Goal: Task Accomplishment & Management: Use online tool/utility

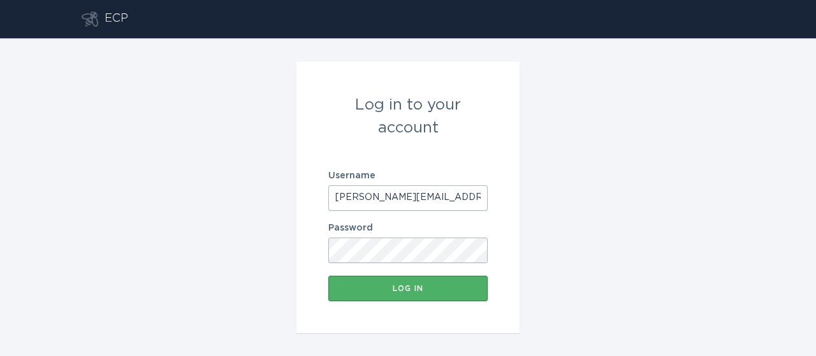
click at [415, 280] on button "Log in" at bounding box center [407, 289] width 159 height 26
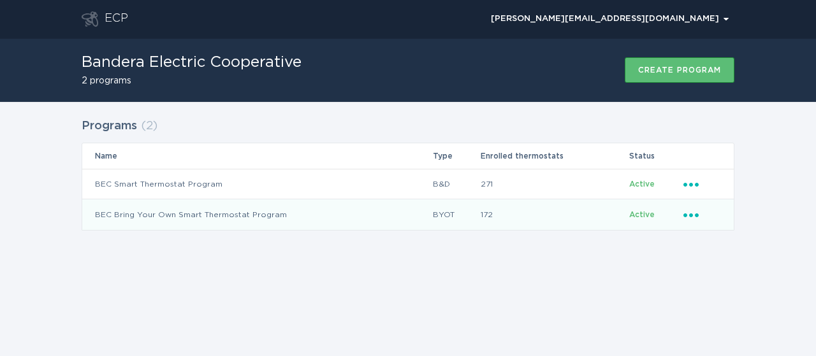
click at [700, 216] on icon "Ellipsis" at bounding box center [693, 213] width 18 height 11
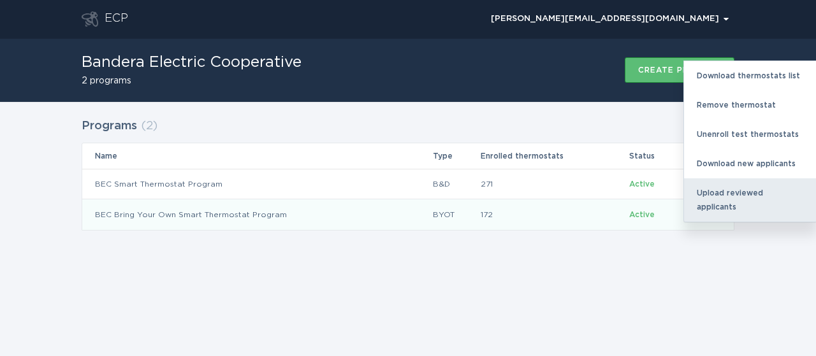
click at [728, 193] on div "Upload reviewed applicants" at bounding box center [750, 200] width 133 height 43
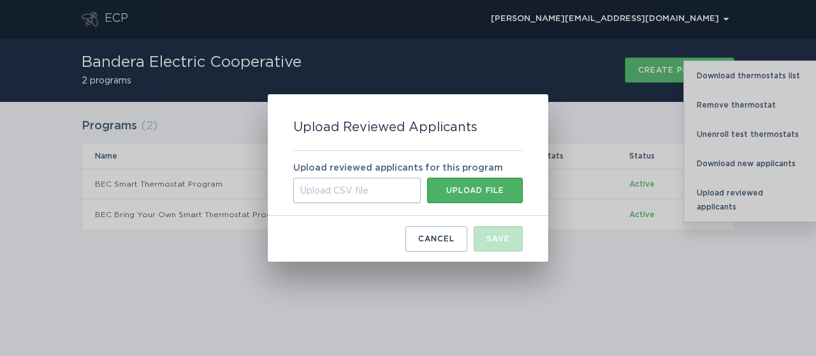
click at [478, 189] on div "Upload file" at bounding box center [475, 191] width 83 height 8
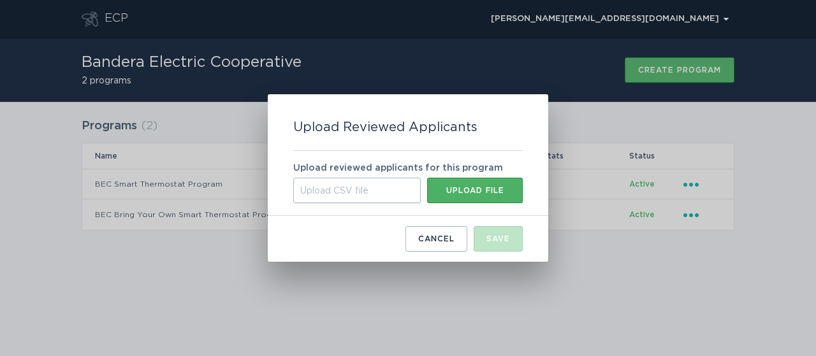
type input "C:\fakepath\[DATE].csv"
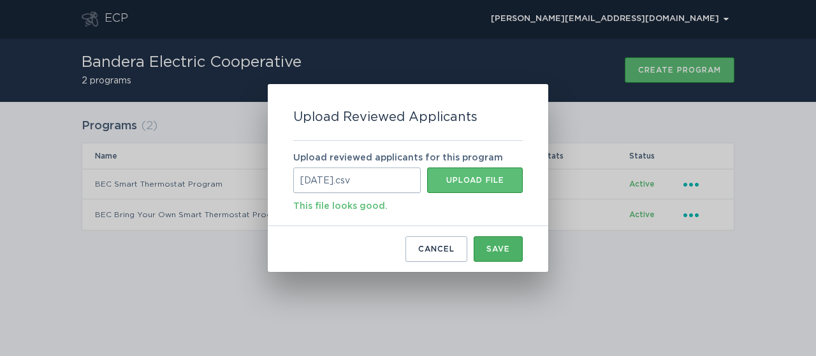
click at [494, 247] on div "Save" at bounding box center [499, 250] width 24 height 8
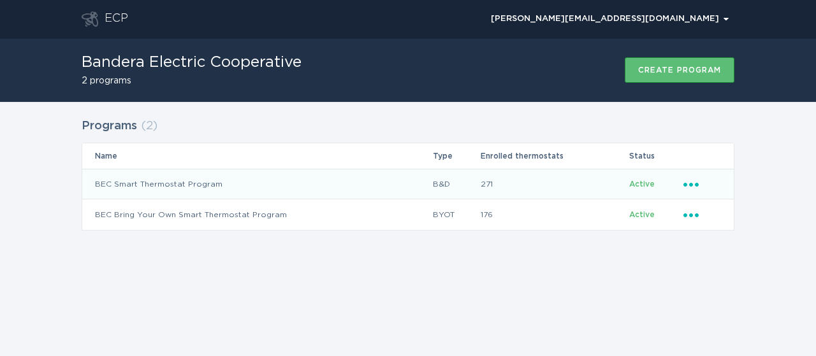
click at [694, 179] on icon "Ellipsis" at bounding box center [693, 182] width 18 height 11
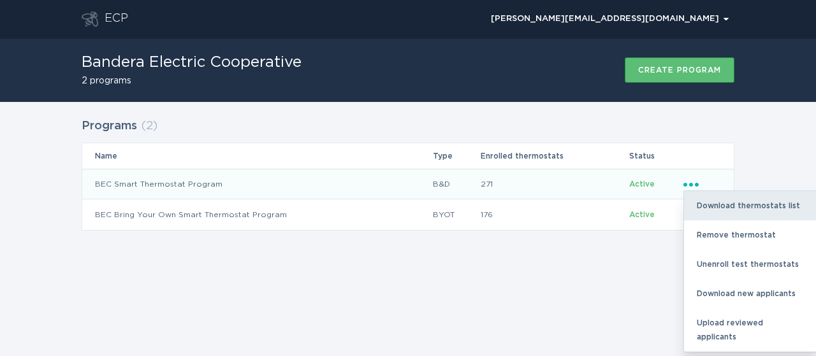
click at [713, 198] on div "Download thermostats list" at bounding box center [750, 205] width 133 height 29
